Goal: Task Accomplishment & Management: Complete application form

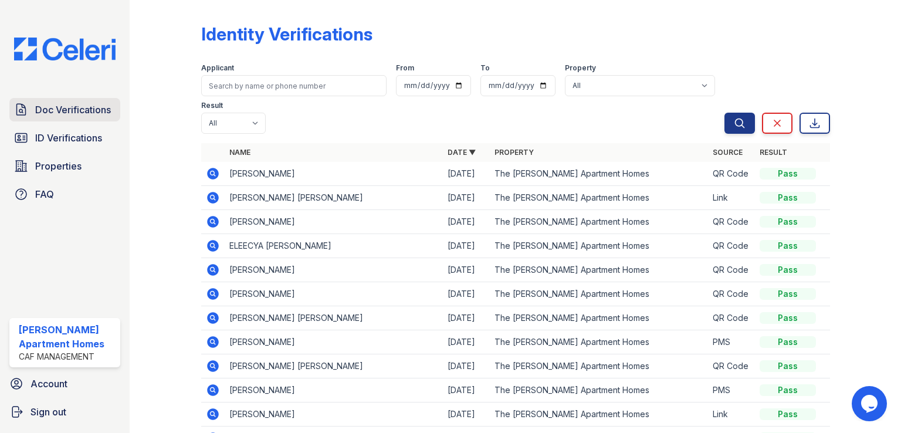
click at [87, 103] on span "Doc Verifications" at bounding box center [73, 110] width 76 height 14
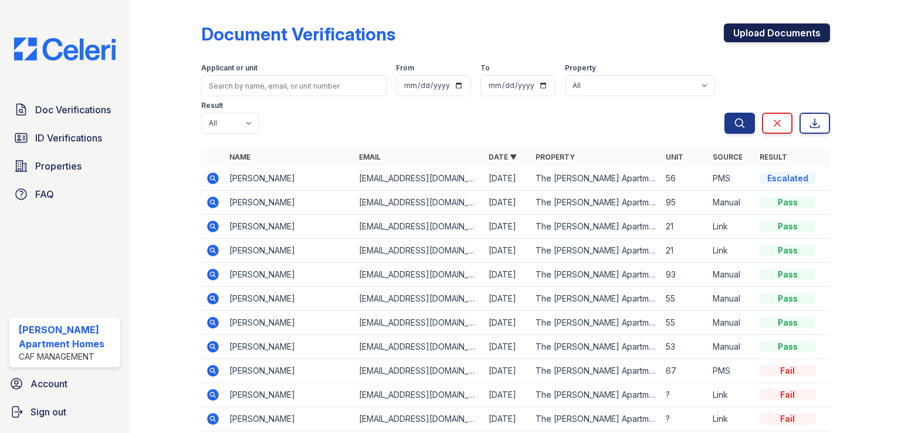
click at [741, 29] on link "Upload Documents" at bounding box center [777, 32] width 106 height 19
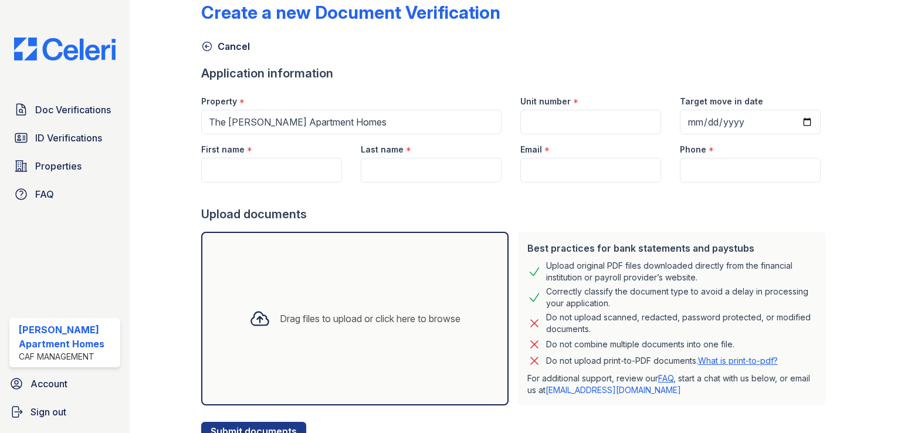
scroll to position [69, 0]
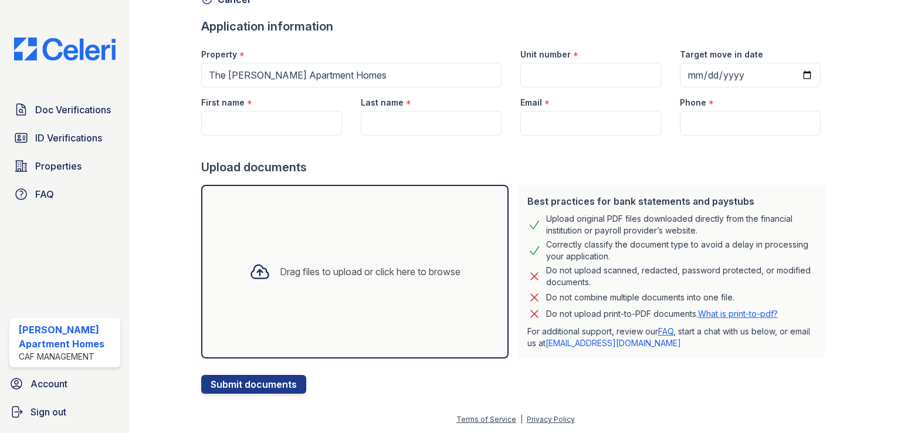
click at [263, 325] on div "Drag files to upload or click here to browse" at bounding box center [355, 272] width 308 height 174
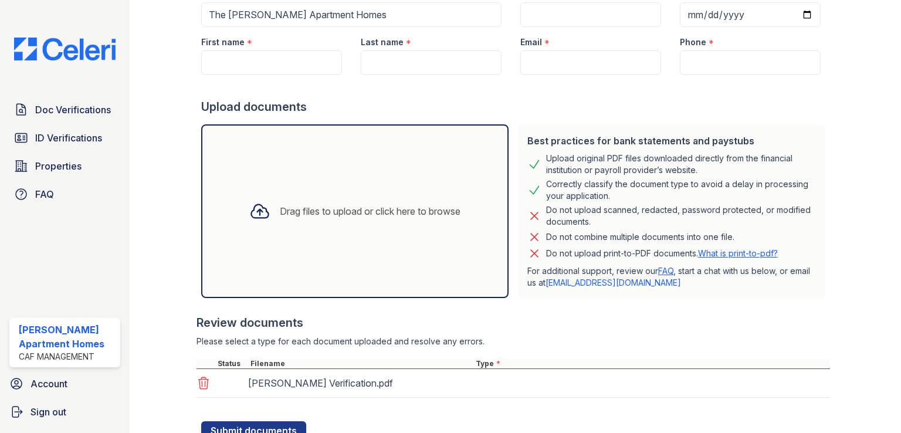
scroll to position [175, 0]
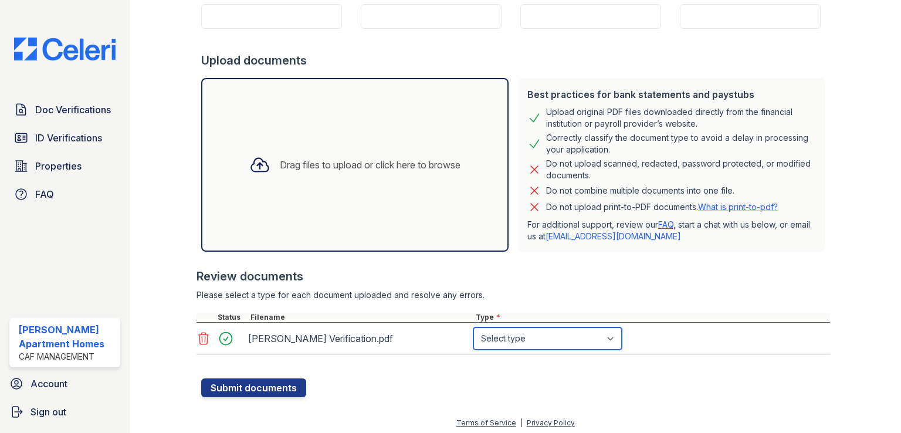
click at [521, 327] on select "Select type Paystub Bank Statement Offer Letter Tax Documents Benefit Award Let…" at bounding box center [548, 338] width 148 height 22
click at [467, 357] on div at bounding box center [514, 361] width 634 height 12
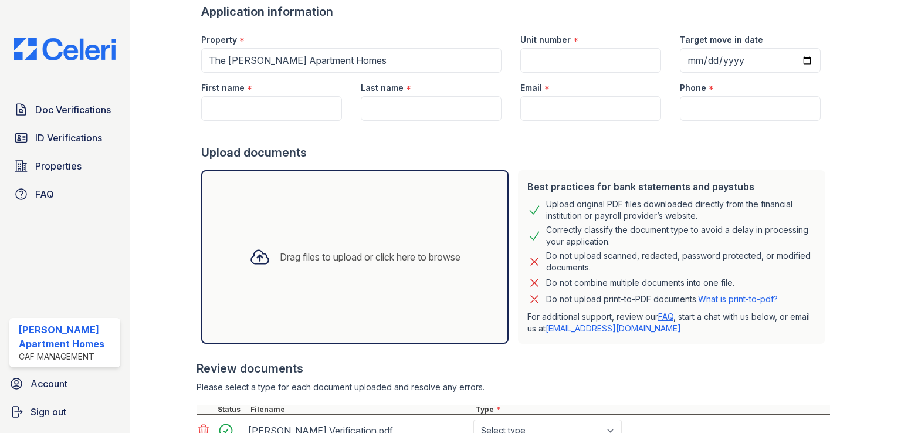
scroll to position [0, 0]
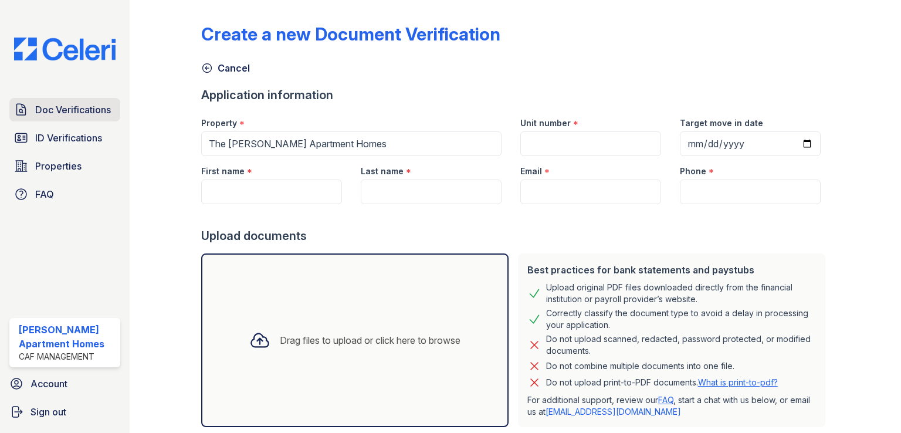
click at [103, 109] on span "Doc Verifications" at bounding box center [73, 110] width 76 height 14
